Goal: Navigation & Orientation: Find specific page/section

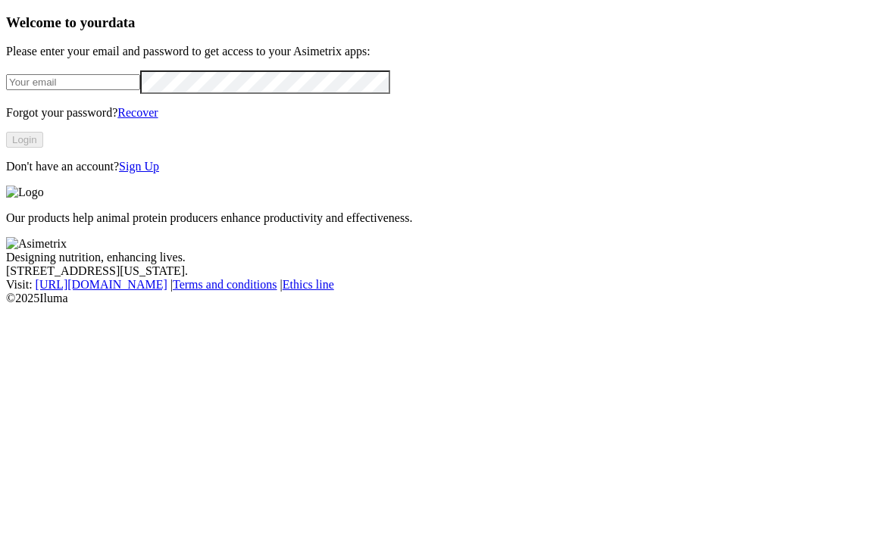
click at [140, 90] on input "email" at bounding box center [73, 82] width 134 height 16
type input "[PERSON_NAME][EMAIL_ADDRESS][DOMAIN_NAME]"
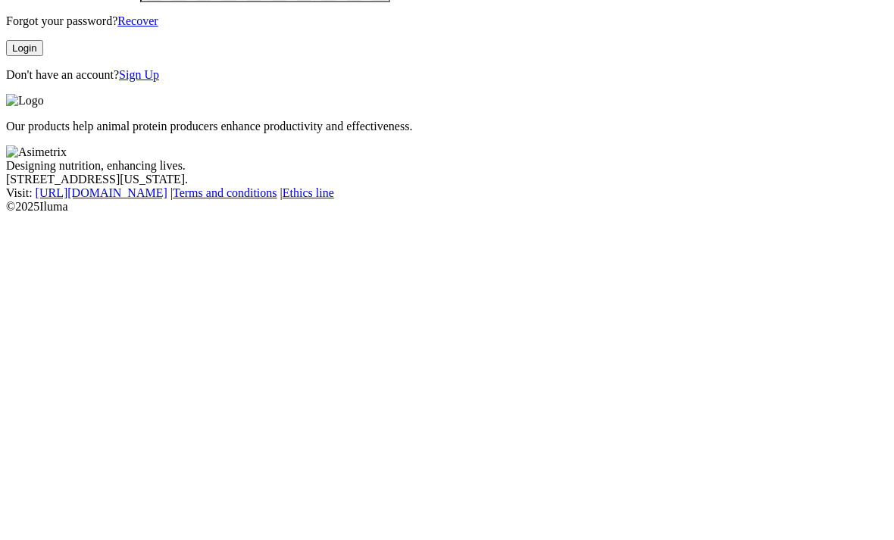
click at [43, 148] on button "Login" at bounding box center [24, 140] width 37 height 16
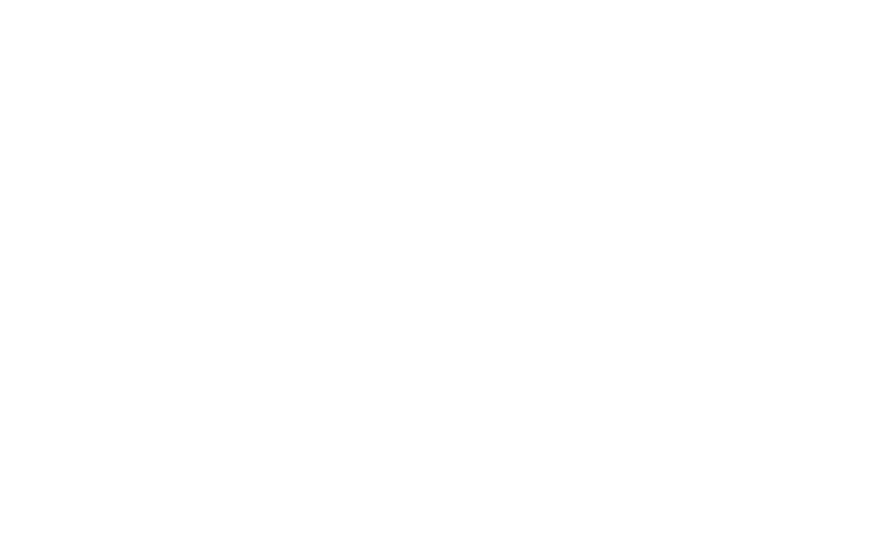
scroll to position [386, 0]
